Goal: Check status: Check status

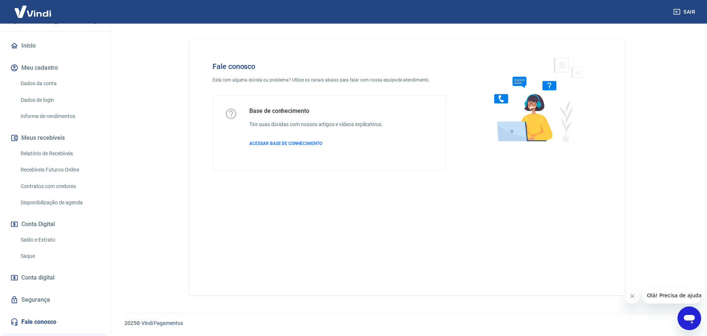
scroll to position [154, 0]
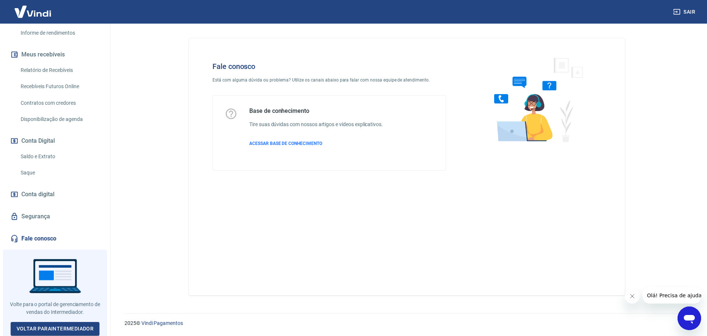
click at [687, 315] on icon "Abrir janela de mensagens" at bounding box center [689, 319] width 11 height 9
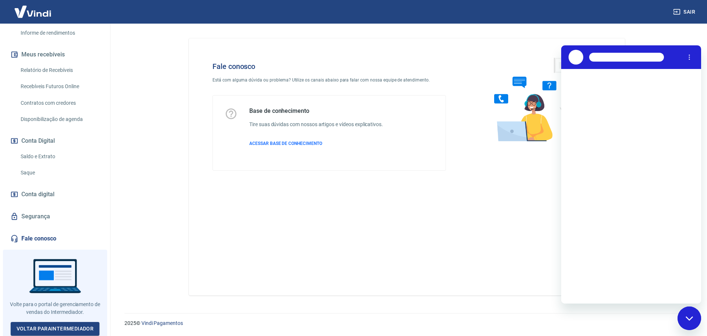
scroll to position [0, 0]
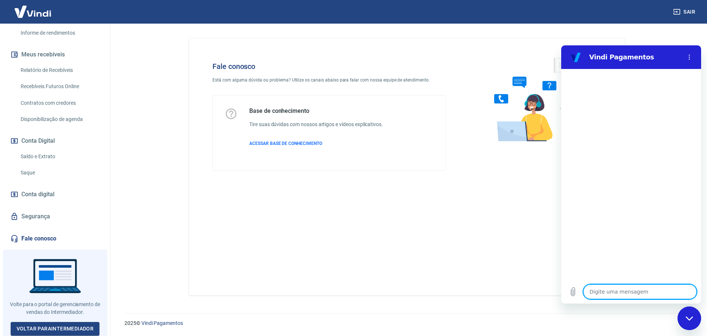
click at [624, 287] on textarea at bounding box center [639, 291] width 113 height 15
type textarea "o"
type textarea "x"
type textarea "o´l"
type textarea "x"
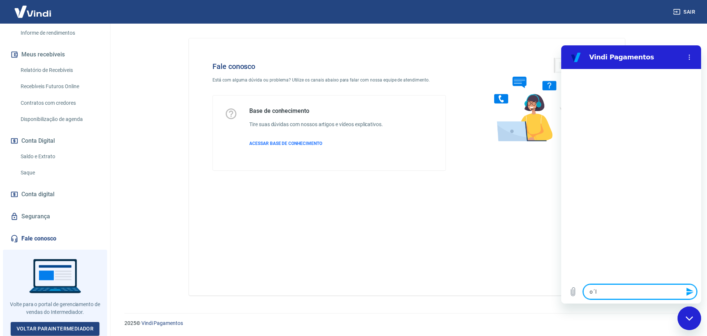
type textarea "o´lá"
type textarea "x"
type textarea "o´lá-"
type textarea "x"
type textarea "o´lá--"
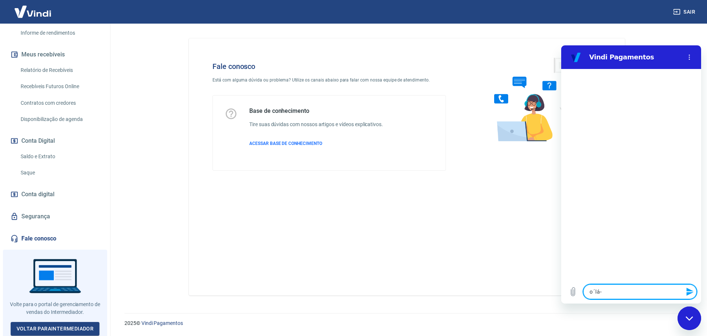
type textarea "x"
type textarea "o´lá---"
type textarea "x"
type textarea "o´lá--"
type textarea "x"
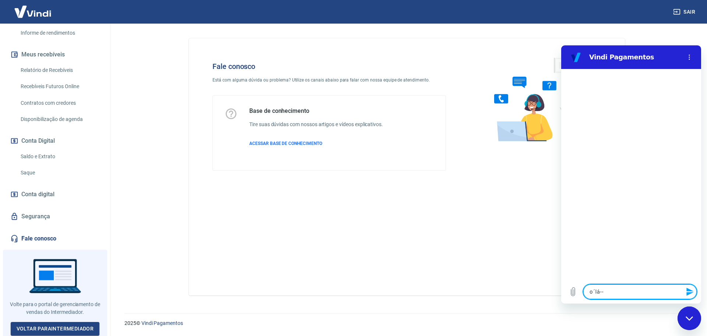
type textarea "o´lá-"
type textarea "x"
type textarea "o´lá"
type textarea "x"
type textarea "o´l"
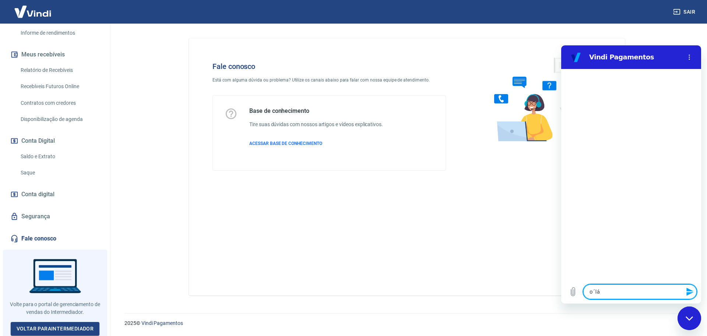
type textarea "x"
type textarea "o´"
type textarea "x"
type textarea "o"
type textarea "x"
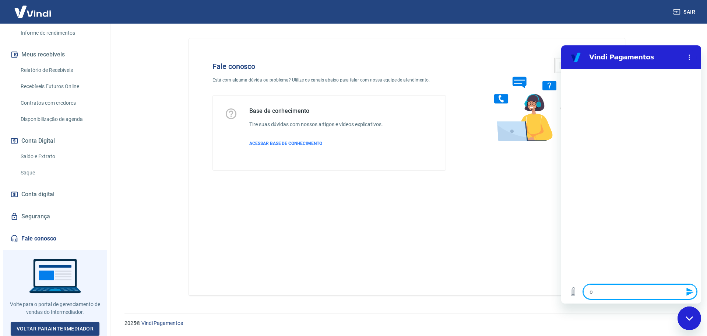
type textarea "ol"
type textarea "x"
type textarea "olá"
type textarea "x"
type textarea "olá"
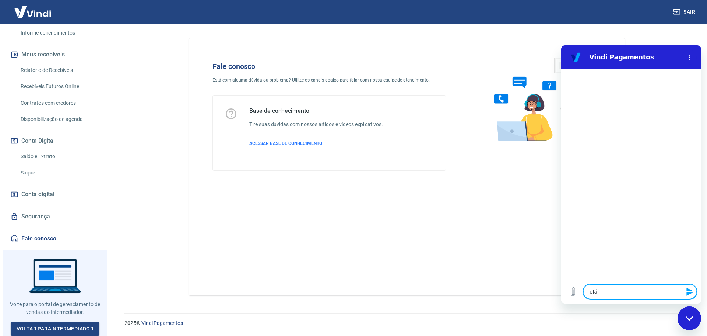
type textarea "x"
type textarea "f"
type textarea "x"
type textarea "fa"
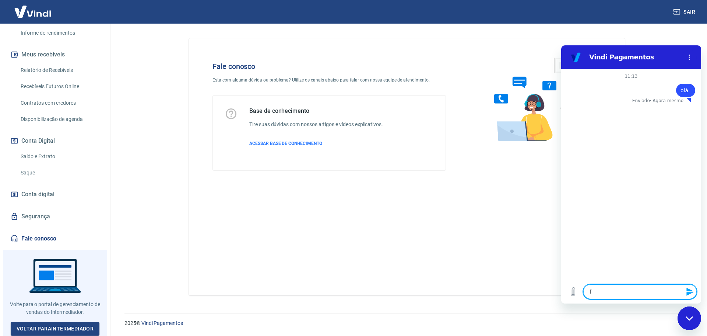
type textarea "x"
type textarea "fal"
type textarea "x"
type textarea "fala"
type textarea "x"
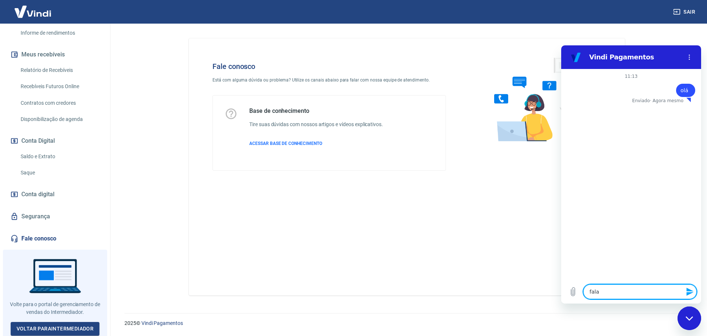
type textarea "falar"
type textarea "x"
type textarea "falar"
type textarea "x"
type textarea "falar c"
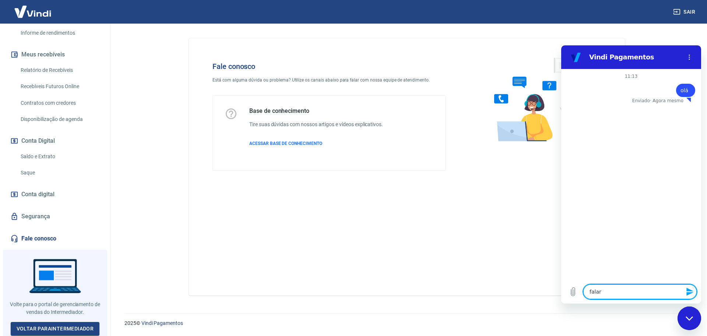
type textarea "x"
type textarea "falar co"
type textarea "x"
type textarea "falar com"
type textarea "x"
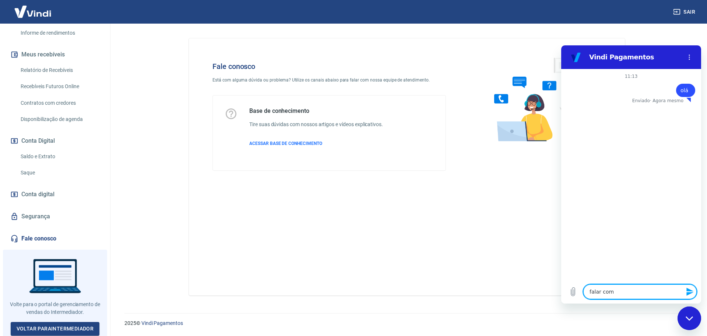
type textarea "falar com"
type textarea "x"
type textarea "falar com a"
type textarea "x"
type textarea "falar com ae"
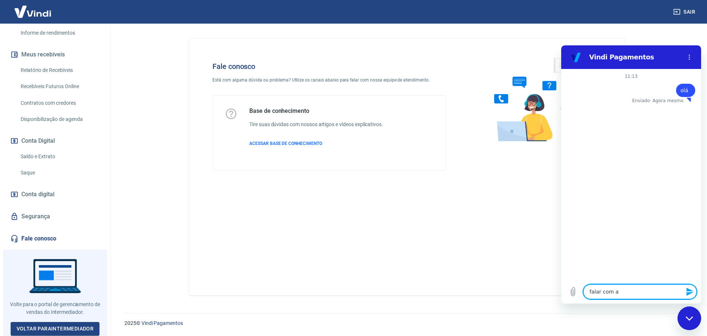
type textarea "x"
type textarea "falar com a"
type textarea "x"
type textarea "falar com at"
type textarea "x"
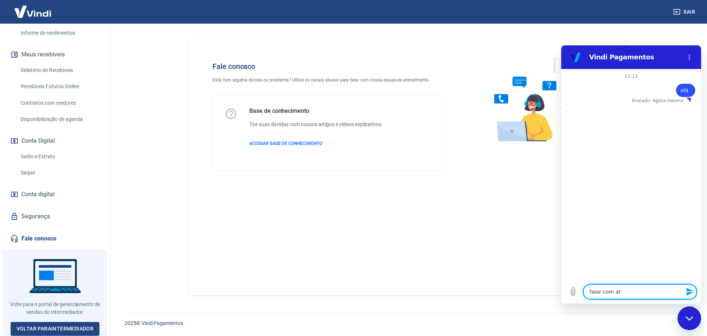
type textarea "falar com ate"
type textarea "x"
type textarea "falar com aten"
type textarea "x"
type textarea "falar com atend"
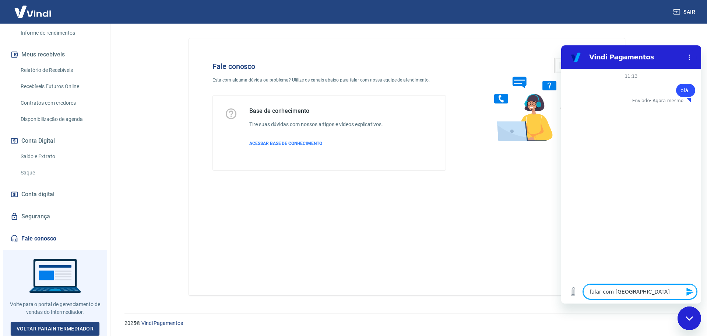
type textarea "x"
type textarea "falar com atende"
type textarea "x"
type textarea "falar com atenden"
type textarea "x"
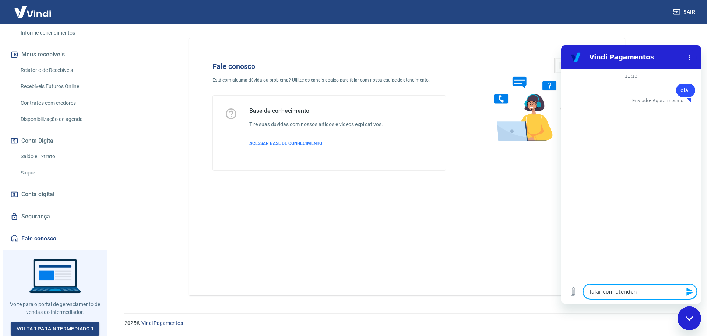
type textarea "falar com atendent"
type textarea "x"
type textarea "falar com atendente"
type textarea "x"
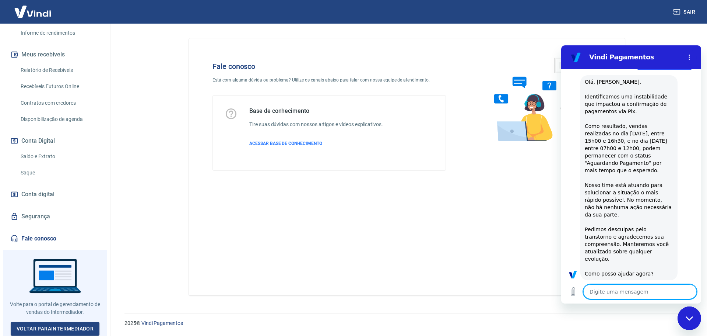
type textarea "x"
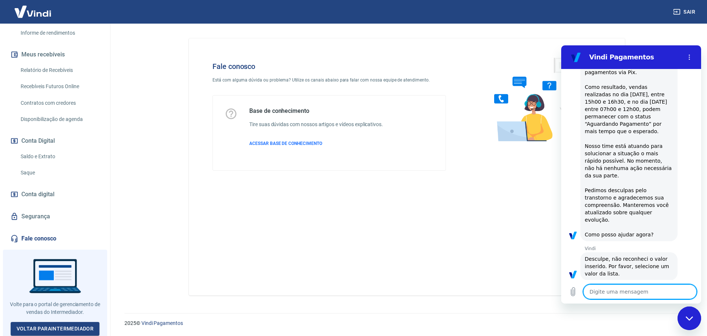
scroll to position [81, 0]
type textarea "o"
type textarea "x"
type textarea "ol"
type textarea "x"
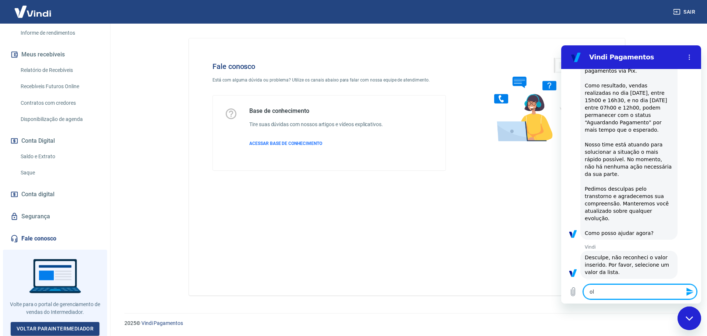
type textarea "olá"
type textarea "x"
type textarea "olám"
type textarea "x"
type textarea "olá"
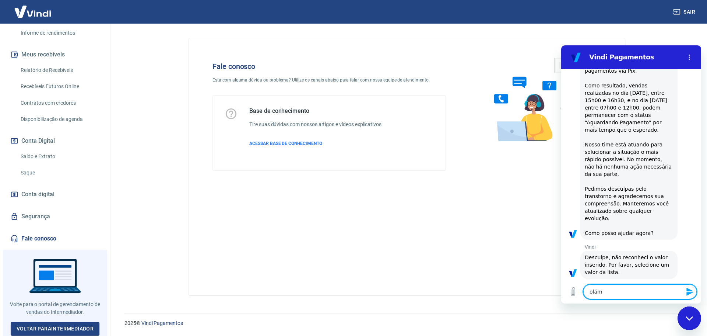
type textarea "x"
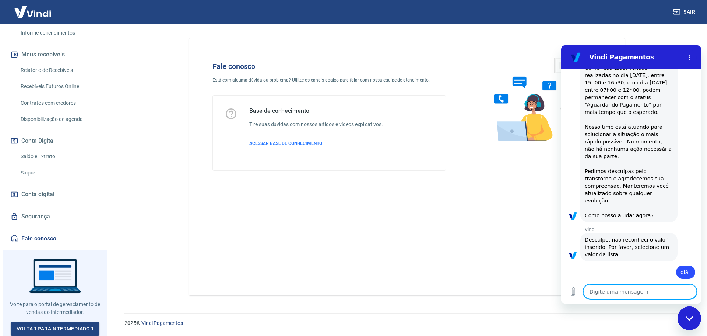
type textarea "x"
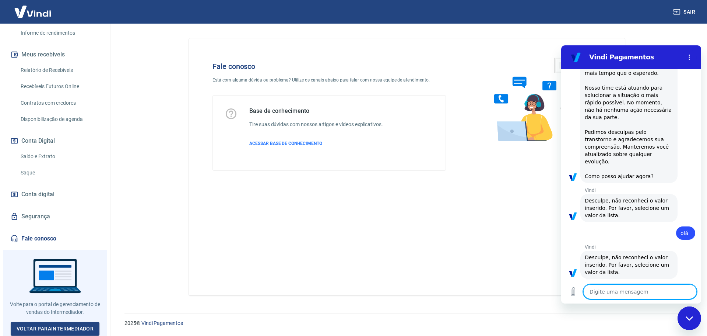
scroll to position [0, 0]
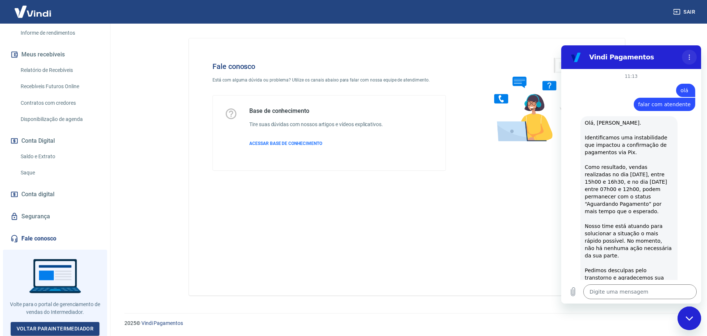
click at [691, 56] on icon "Menu de opções" at bounding box center [690, 57] width 6 height 6
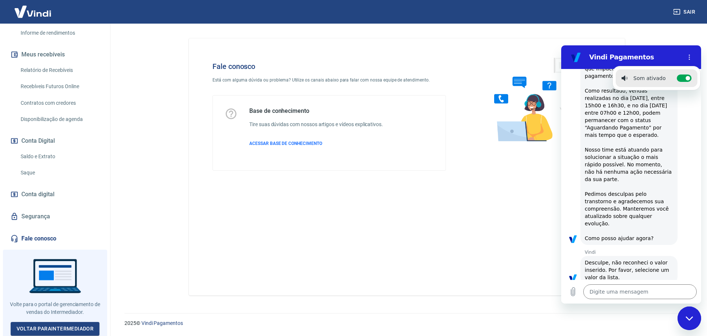
scroll to position [138, 0]
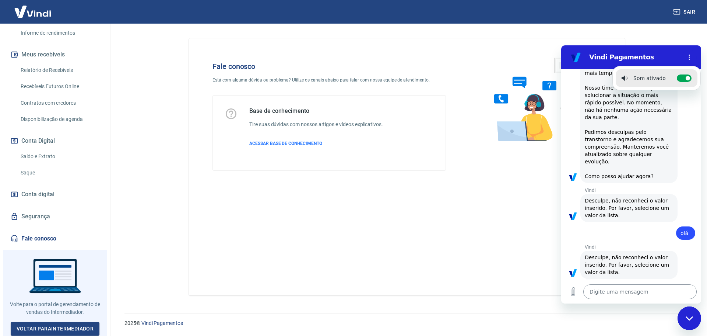
click at [636, 288] on textarea at bounding box center [639, 291] width 113 height 15
click at [682, 50] on button "Menu de opções" at bounding box center [689, 57] width 15 height 15
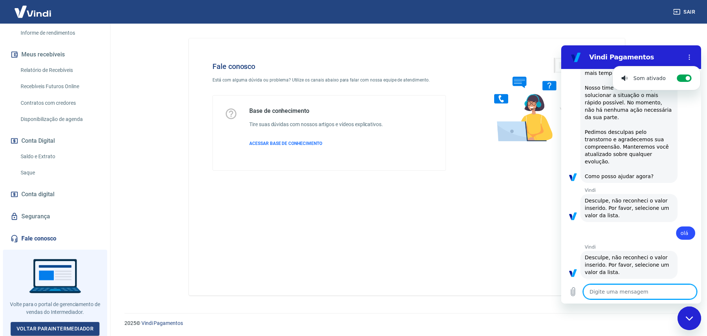
click at [638, 292] on textarea at bounding box center [639, 291] width 113 height 15
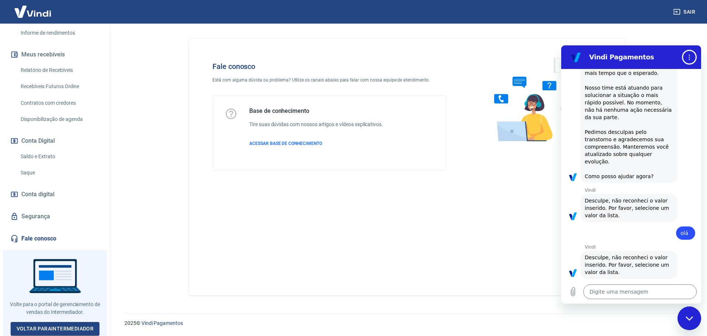
drag, startPoint x: 626, startPoint y: 288, endPoint x: 630, endPoint y: 280, distance: 8.6
click at [630, 280] on div "Digite uma mensagem x" at bounding box center [631, 292] width 140 height 24
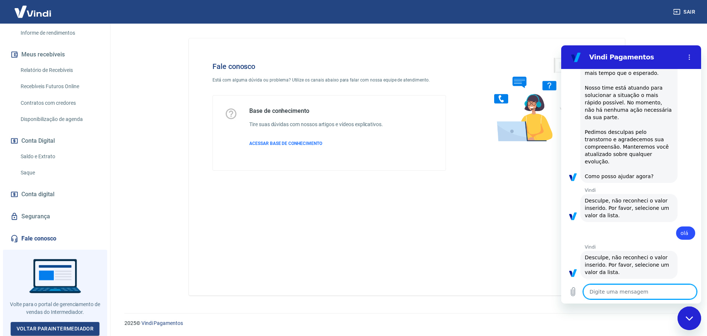
type textarea "1"
type textarea "x"
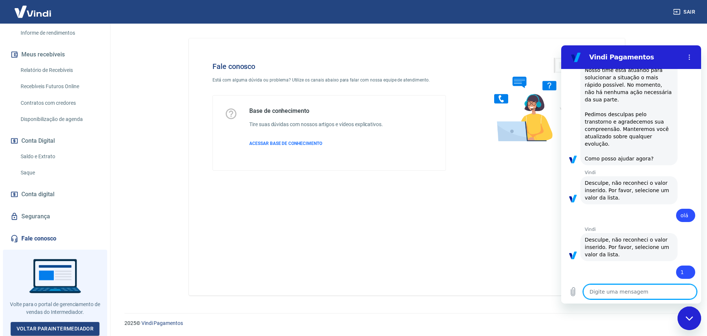
type textarea "x"
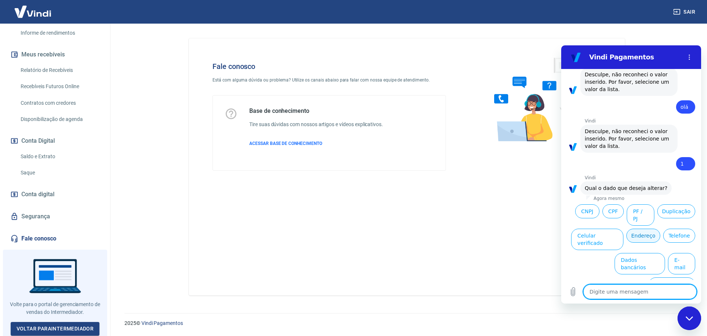
scroll to position [265, 0]
click at [634, 295] on textarea at bounding box center [639, 291] width 113 height 15
type textarea "f"
type textarea "x"
type textarea "fa"
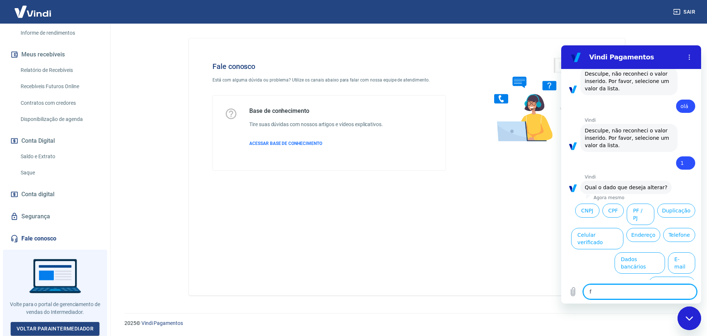
type textarea "x"
type textarea "fal"
type textarea "x"
type textarea "falr"
type textarea "x"
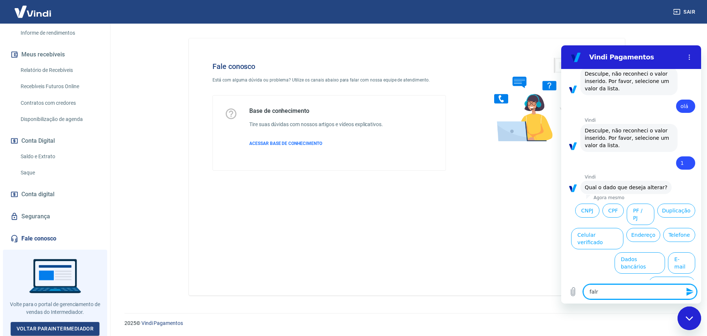
type textarea "falr"
type textarea "x"
type textarea "falr c"
type textarea "x"
type textarea "falr co"
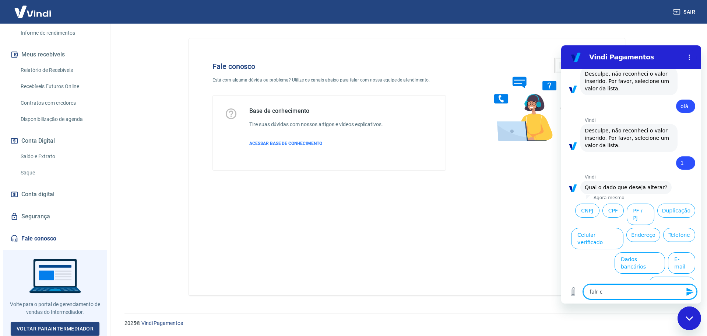
type textarea "x"
type textarea "falr c"
type textarea "x"
type textarea "falr"
type textarea "x"
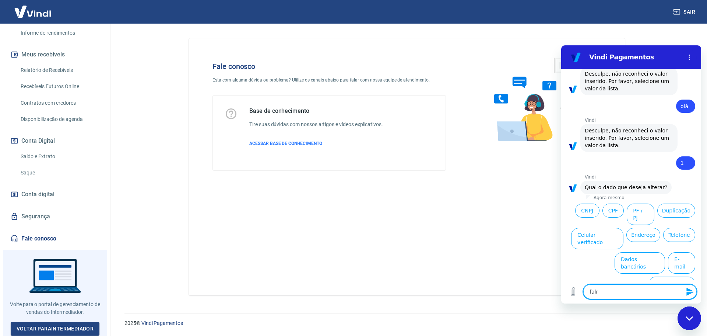
type textarea "falr"
type textarea "x"
type textarea "fal"
type textarea "x"
type textarea "fa"
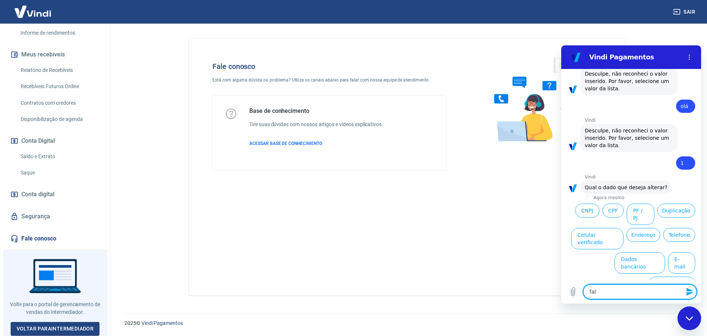
type textarea "x"
type textarea "f"
type textarea "x"
type textarea "a"
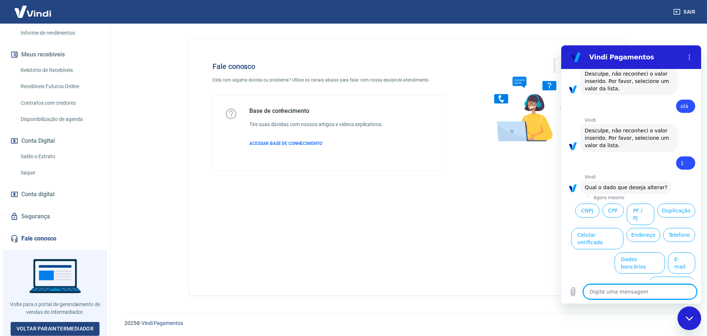
type textarea "x"
type textarea "at"
type textarea "x"
type textarea "ate"
type textarea "x"
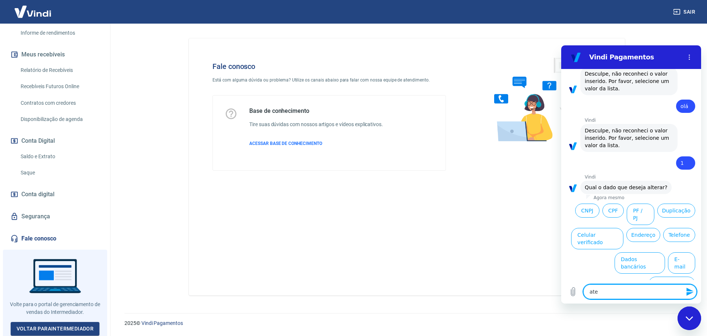
type textarea "aten"
type textarea "x"
type textarea "atend"
type textarea "x"
type textarea "atende"
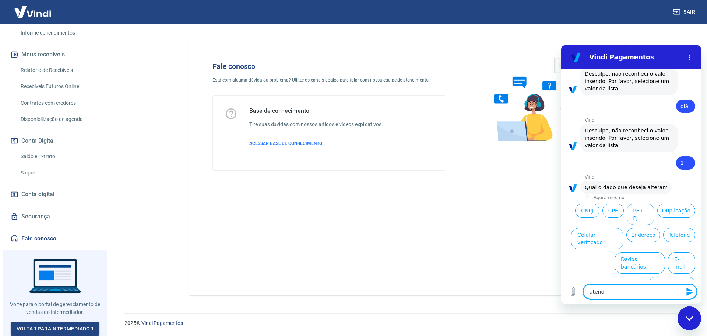
type textarea "x"
type textarea "atendet"
type textarea "x"
type textarea "atendete"
type textarea "x"
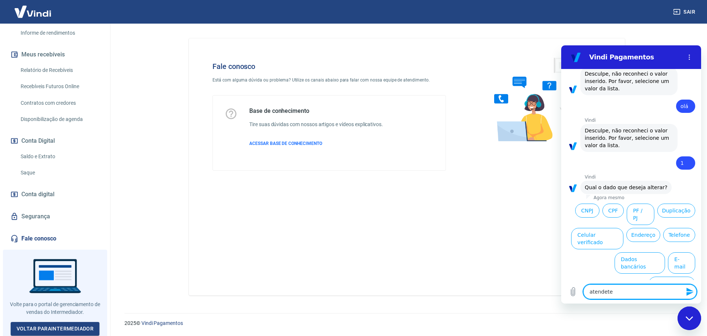
type textarea "atendet"
type textarea "x"
type textarea "atende"
type textarea "x"
type textarea "atenden"
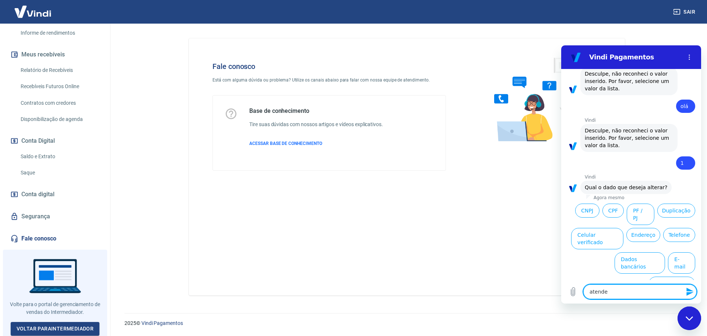
type textarea "x"
type textarea "atendent"
type textarea "x"
type textarea "atendente"
type textarea "x"
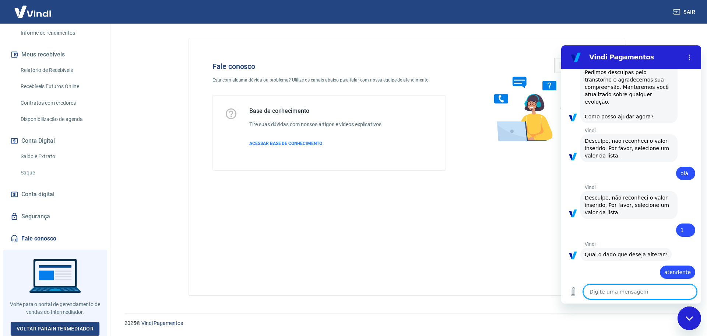
type textarea "x"
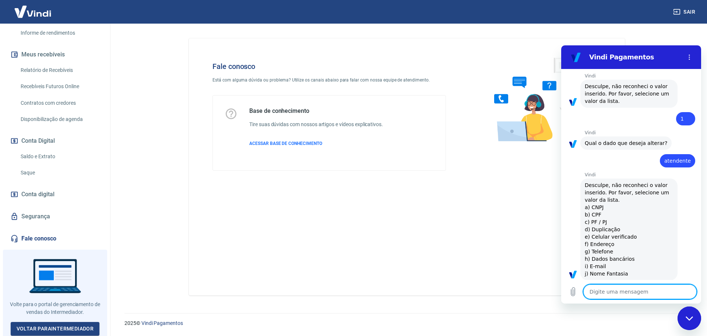
scroll to position [311, 0]
type textarea "s"
type textarea "x"
type textarea "sa"
type textarea "x"
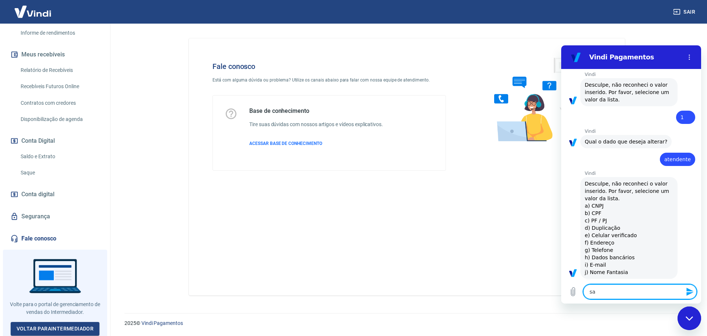
type textarea "sai"
type textarea "x"
type textarea "sair"
type textarea "x"
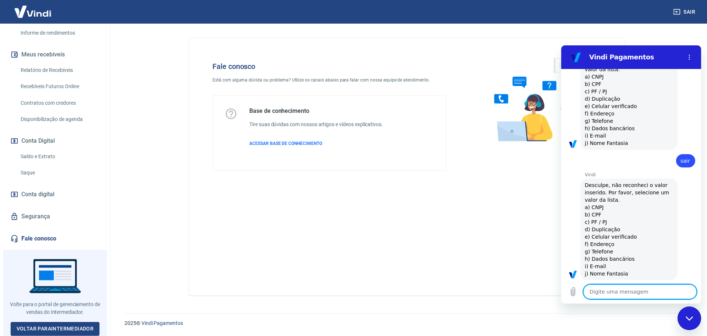
scroll to position [441, 0]
click at [691, 316] on icon "Fechar janela de mensagens" at bounding box center [690, 318] width 8 height 5
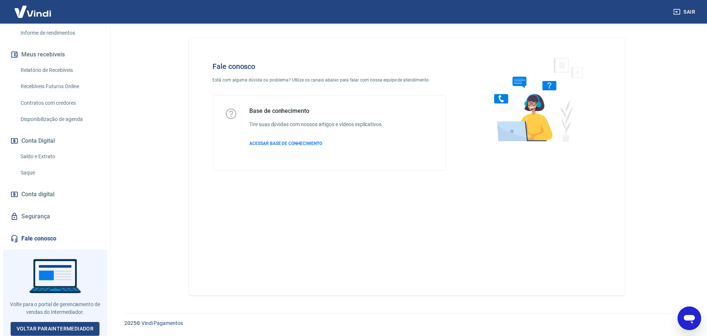
click at [44, 156] on link "Saldo e Extrato" at bounding box center [60, 156] width 84 height 15
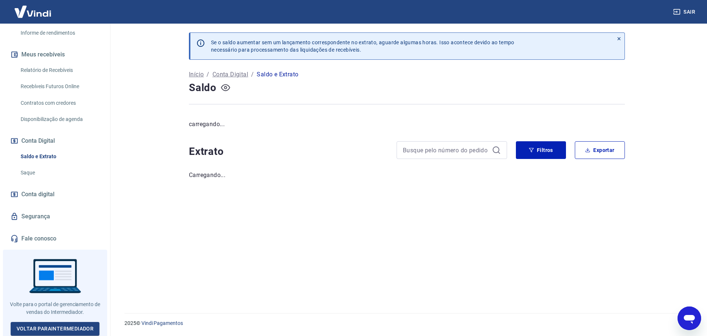
click at [227, 86] on icon "button" at bounding box center [225, 87] width 9 height 9
click at [224, 87] on icon "button" at bounding box center [225, 87] width 9 height 7
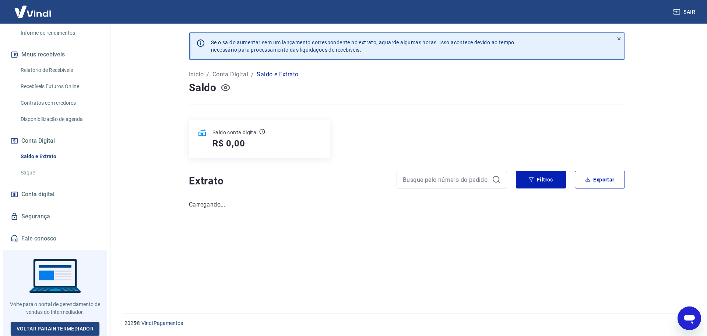
click at [226, 86] on icon "button" at bounding box center [225, 87] width 3 height 3
click at [226, 85] on icon "button" at bounding box center [225, 87] width 9 height 9
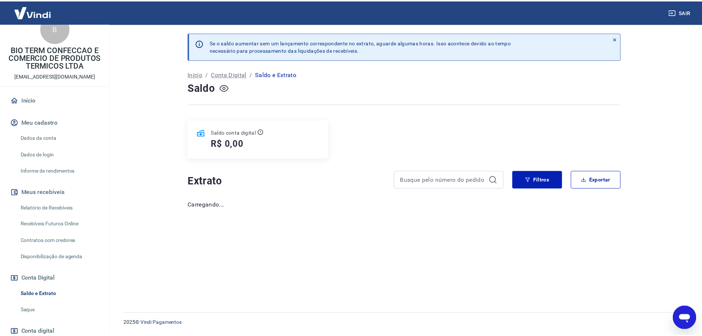
scroll to position [6, 0]
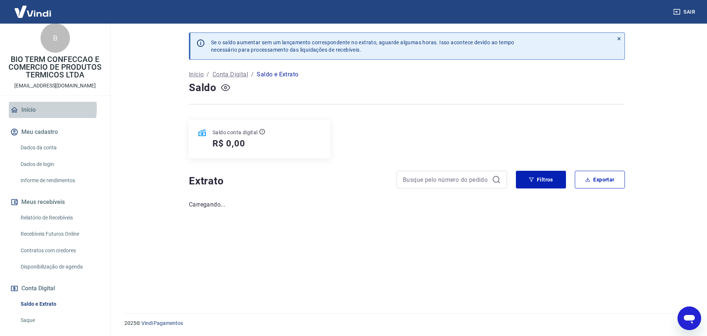
click at [41, 109] on link "Início" at bounding box center [55, 110] width 92 height 16
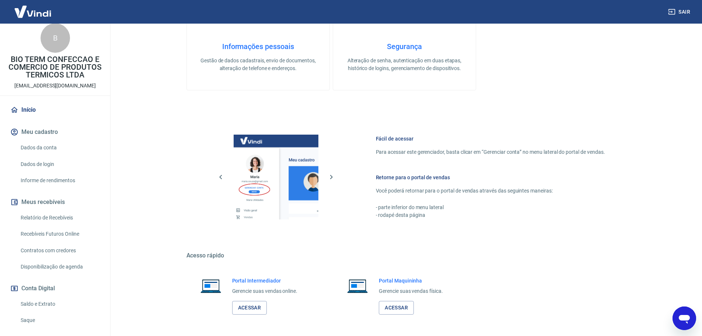
scroll to position [239, 0]
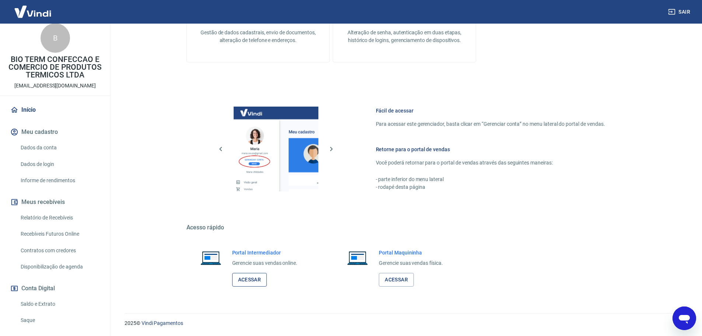
click at [246, 280] on link "Acessar" at bounding box center [249, 280] width 35 height 14
type textarea "x"
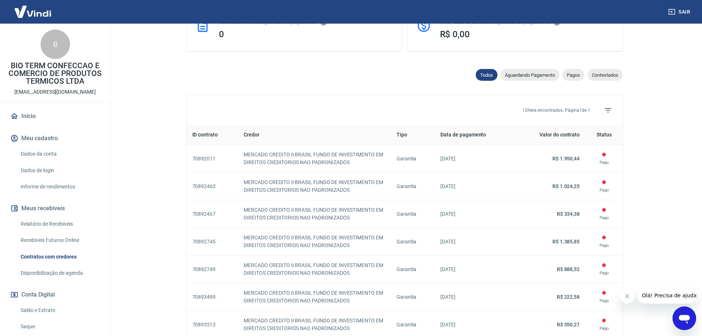
scroll to position [184, 0]
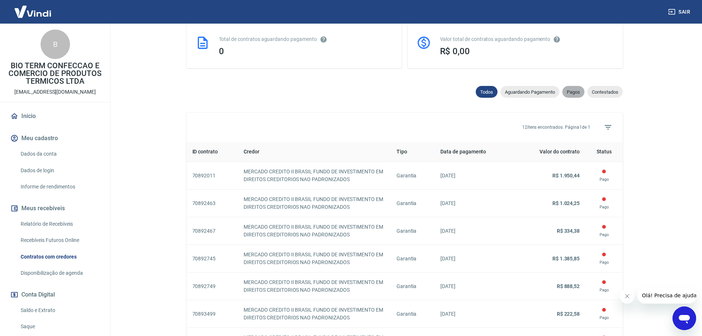
click at [576, 95] on span "Pagos" at bounding box center [573, 92] width 22 height 6
select select "paid"
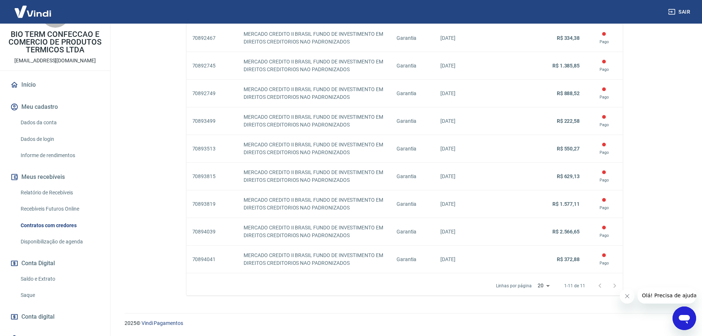
scroll to position [110, 0]
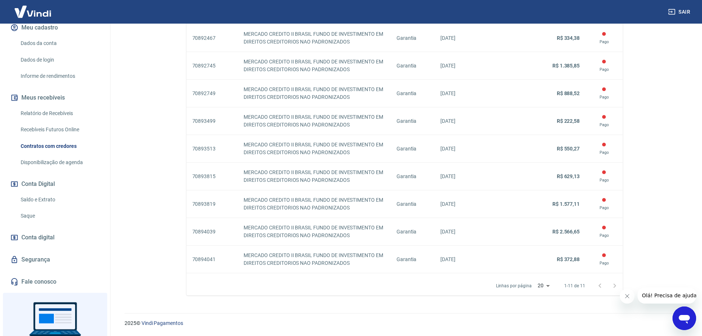
click at [54, 200] on link "Saldo e Extrato" at bounding box center [60, 199] width 84 height 15
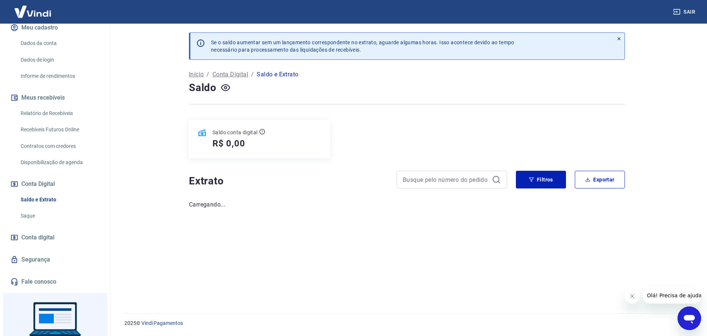
click at [539, 155] on div "Saldo conta digital R$ 0,00" at bounding box center [407, 139] width 436 height 38
click at [534, 176] on button "Filtros" at bounding box center [541, 180] width 50 height 18
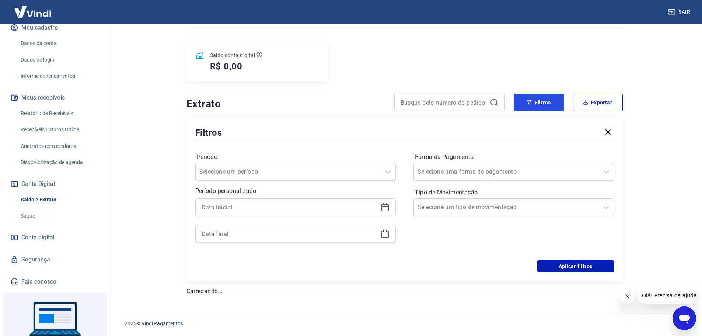
scroll to position [77, 0]
click at [380, 207] on icon at bounding box center [384, 206] width 9 height 9
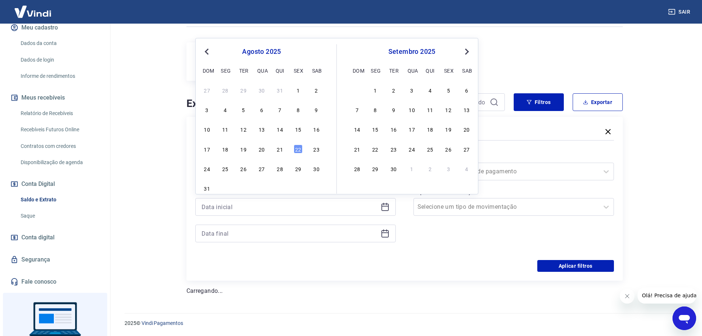
click at [207, 52] on span "Previous Month" at bounding box center [207, 51] width 0 height 8
click at [279, 91] on div "1" at bounding box center [280, 89] width 9 height 9
type input "[DATE]"
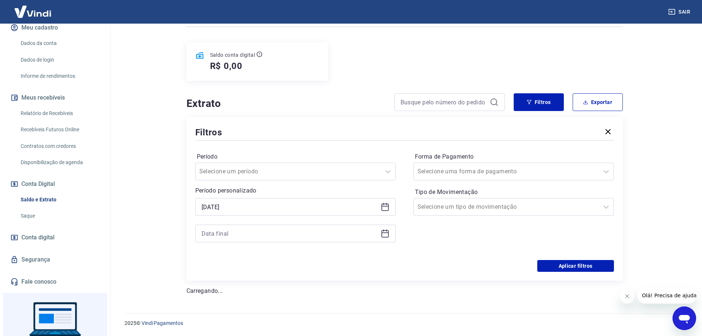
click at [386, 234] on icon at bounding box center [384, 233] width 9 height 9
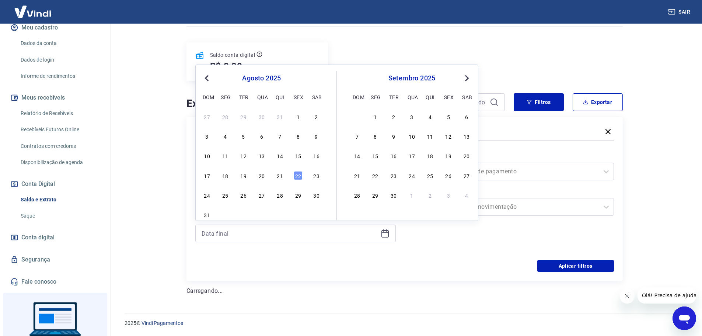
click at [207, 78] on span "Previous Month" at bounding box center [207, 78] width 0 height 8
click at [225, 194] on div "30" at bounding box center [225, 194] width 9 height 9
type input "[DATE]"
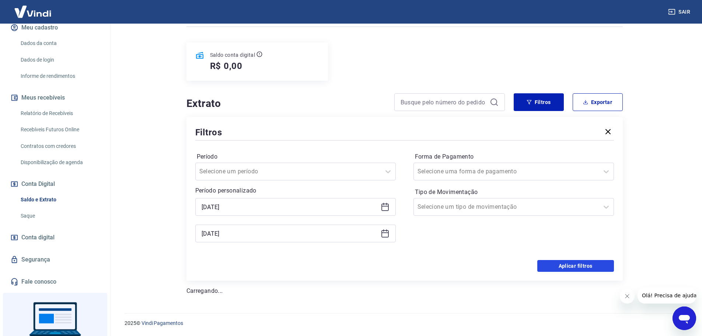
click at [575, 266] on button "Aplicar filtros" at bounding box center [575, 266] width 77 height 12
